Goal: Use online tool/utility

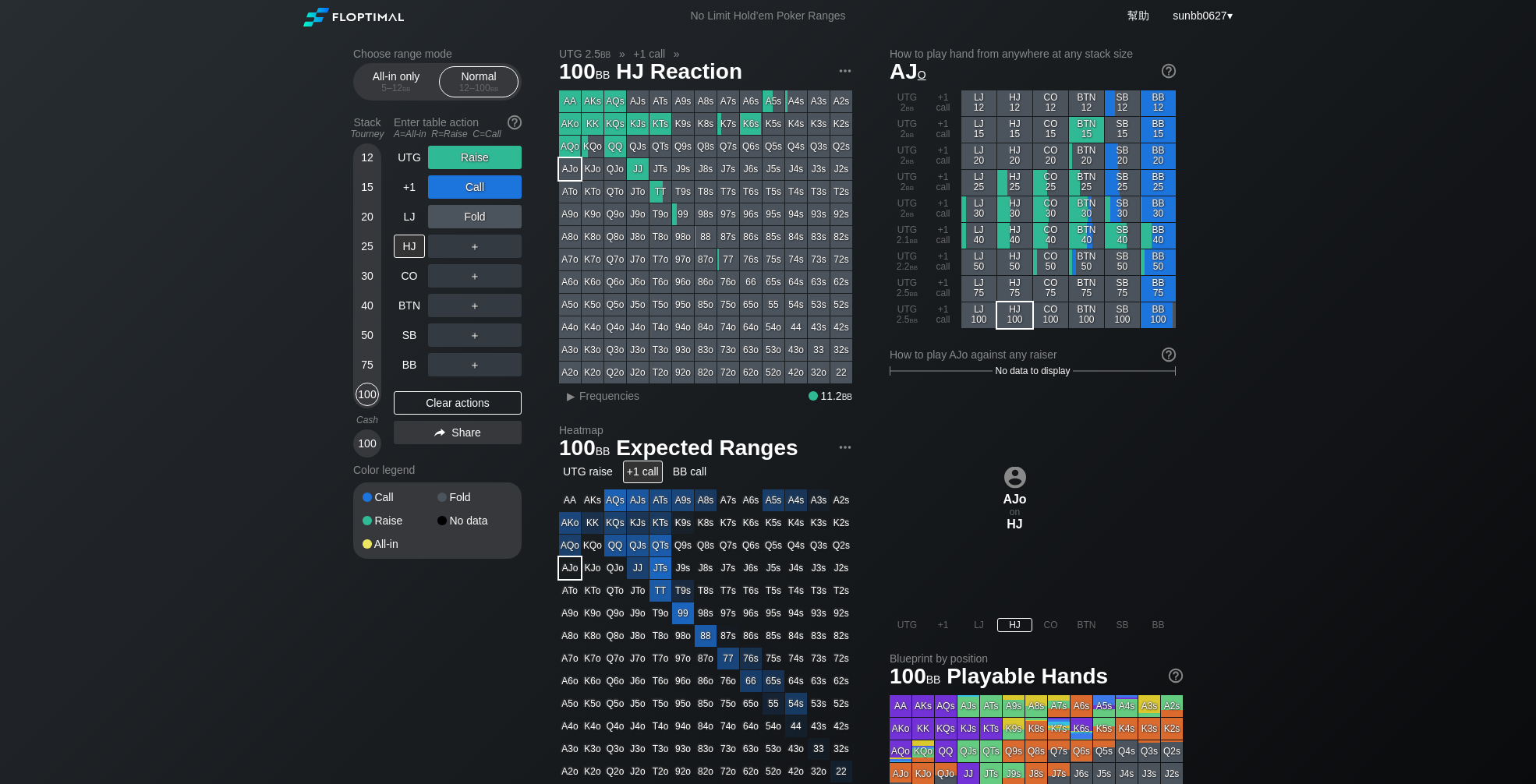
click at [192, 149] on div "Choose range mode All-in only 5 – 12 bb Normal 12 – 100 bb Stack Tourney Enter …" at bounding box center [768, 530] width 1536 height 996
